Goal: Navigation & Orientation: Find specific page/section

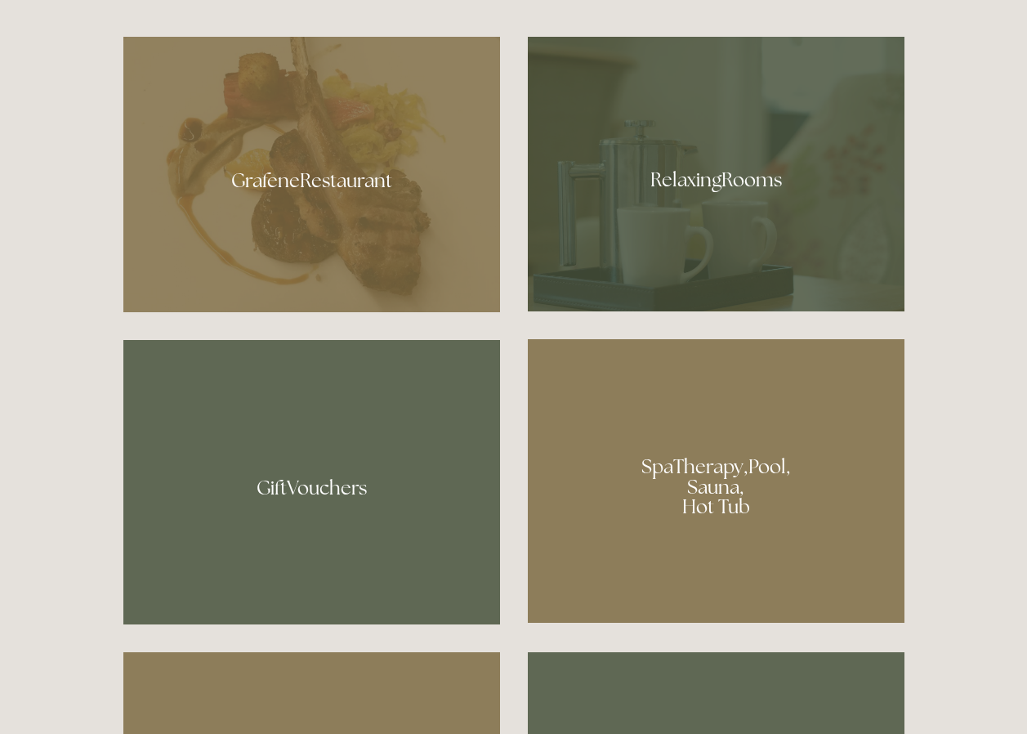
scroll to position [817, 0]
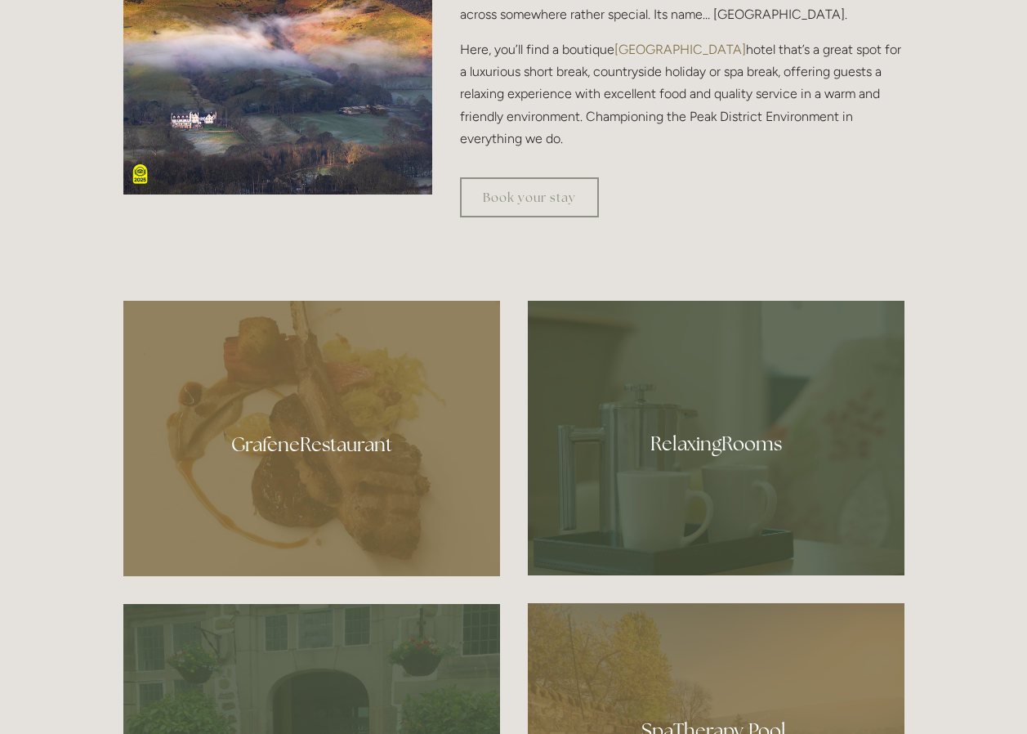
click at [705, 448] on div at bounding box center [716, 438] width 377 height 275
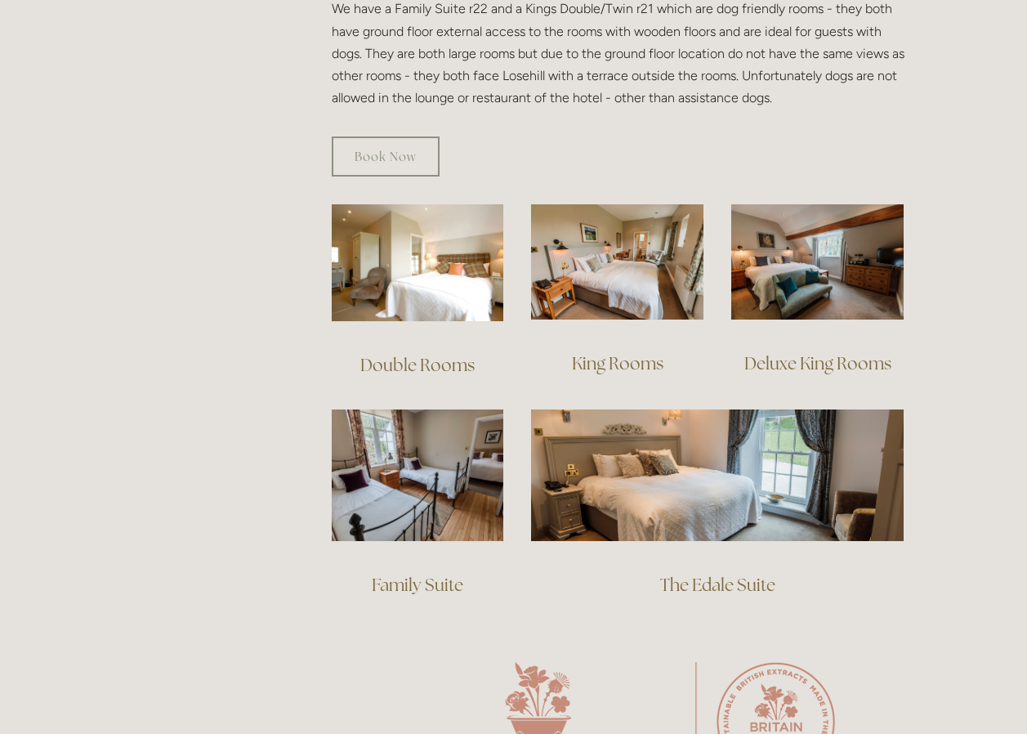
scroll to position [1144, 0]
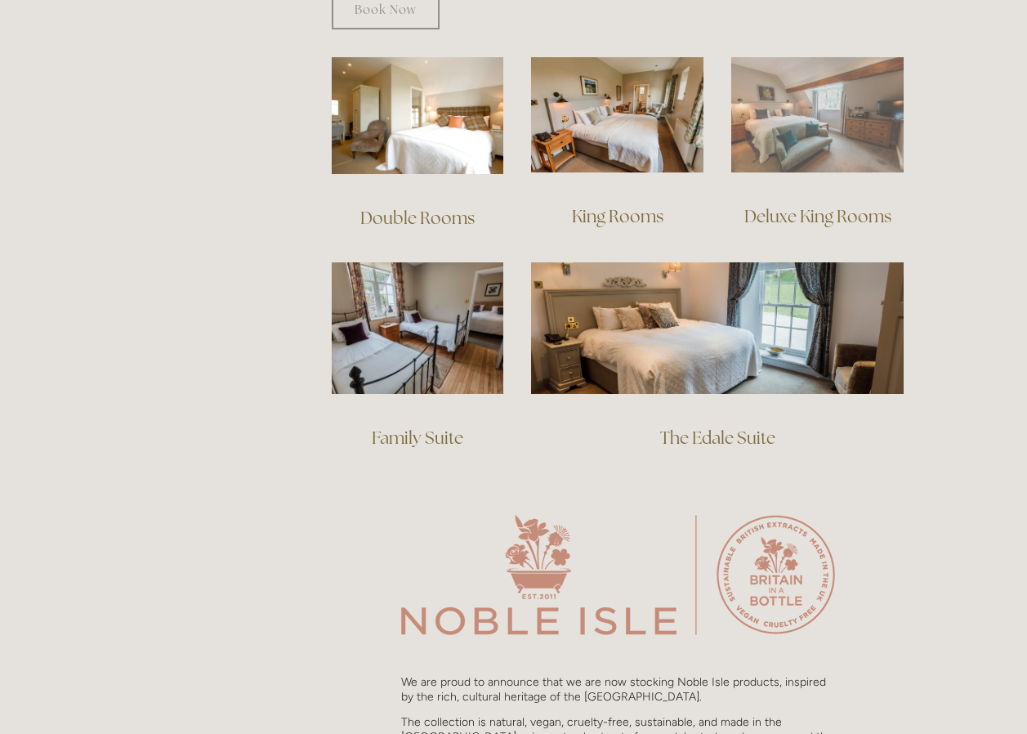
click at [802, 113] on img at bounding box center [817, 114] width 172 height 115
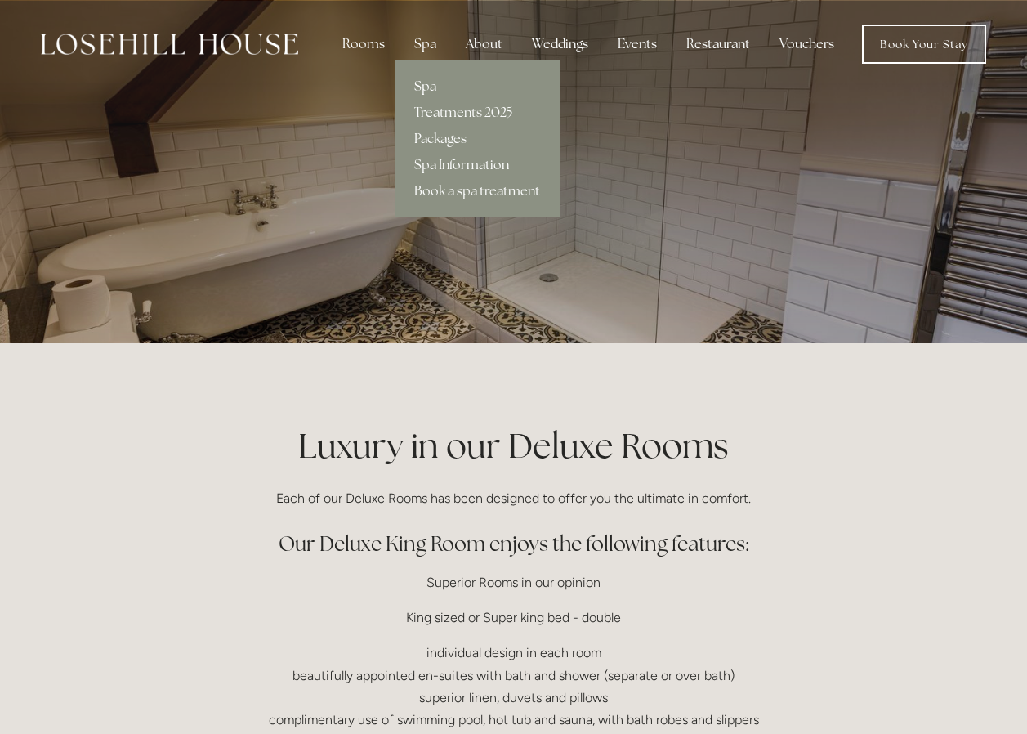
click at [422, 88] on link "Spa" at bounding box center [477, 87] width 165 height 26
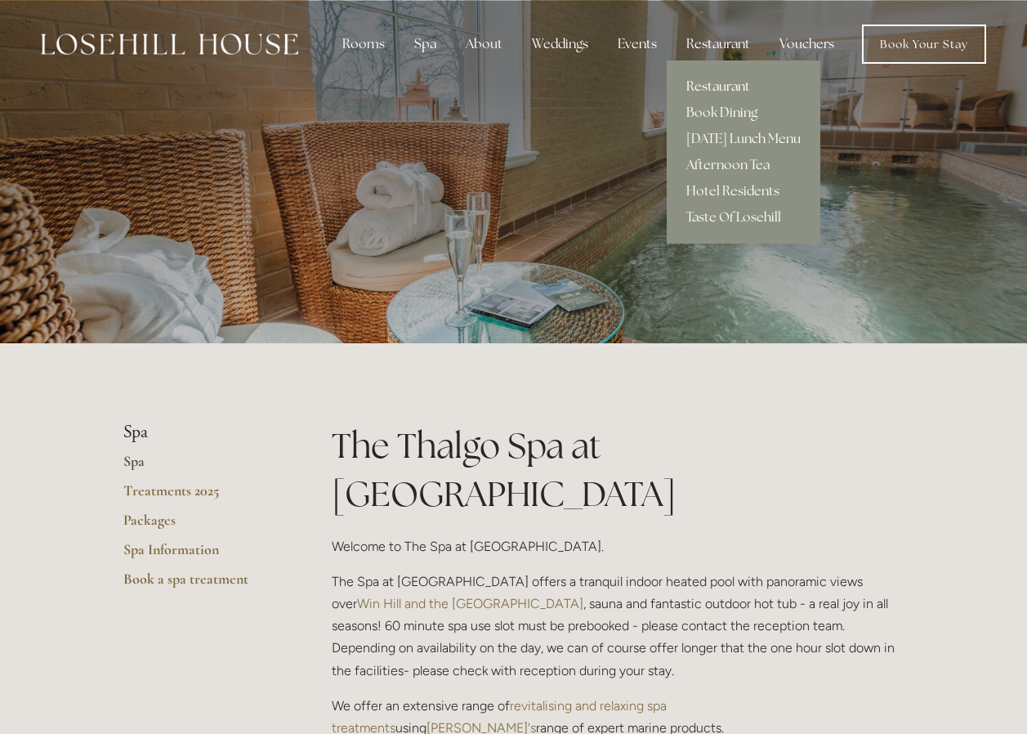
click at [726, 83] on link "Restaurant" at bounding box center [744, 87] width 154 height 26
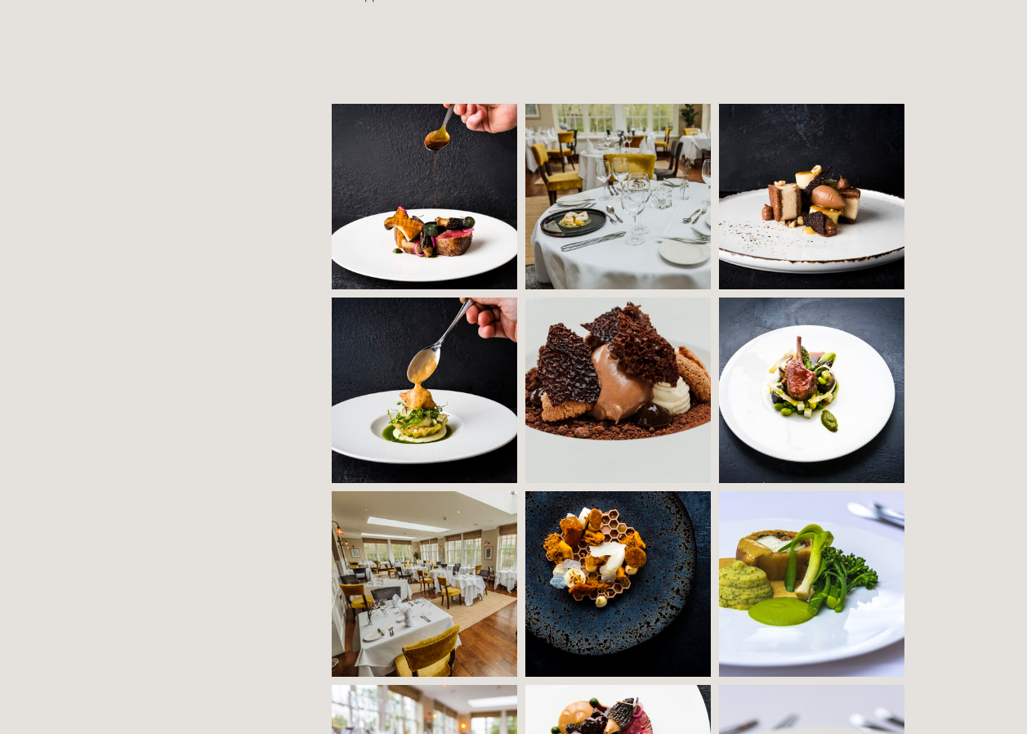
scroll to position [1307, 0]
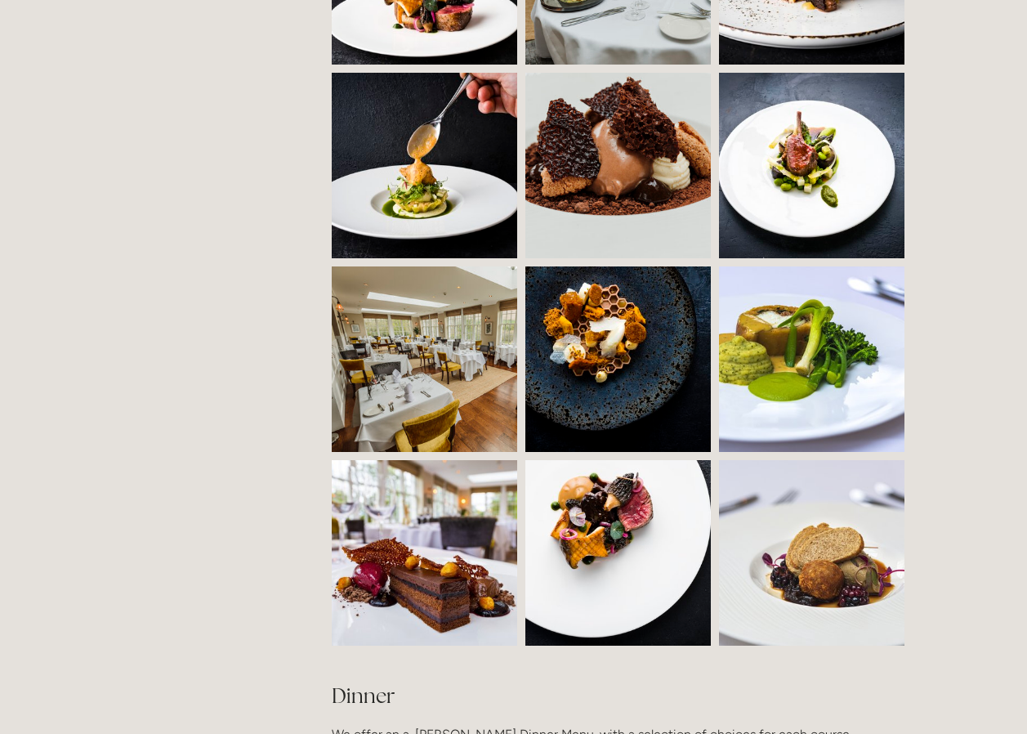
click at [457, 354] on img at bounding box center [471, 358] width 279 height 185
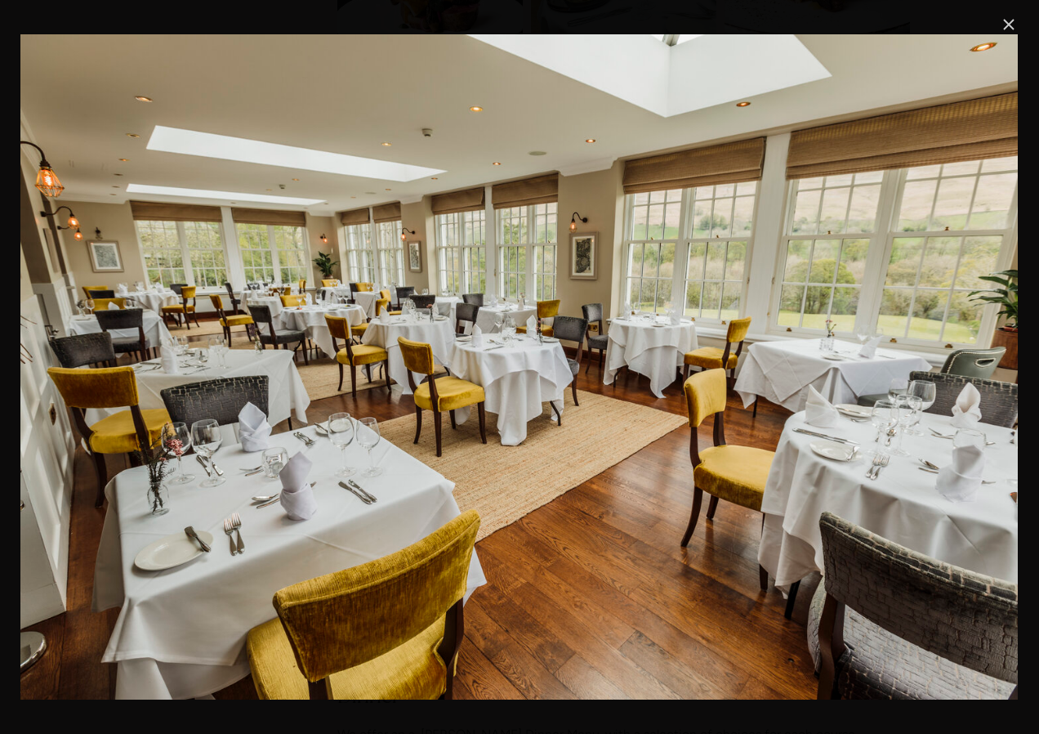
click at [1009, 18] on link "Close" at bounding box center [1009, 25] width 20 height 20
